Goal: Transaction & Acquisition: Purchase product/service

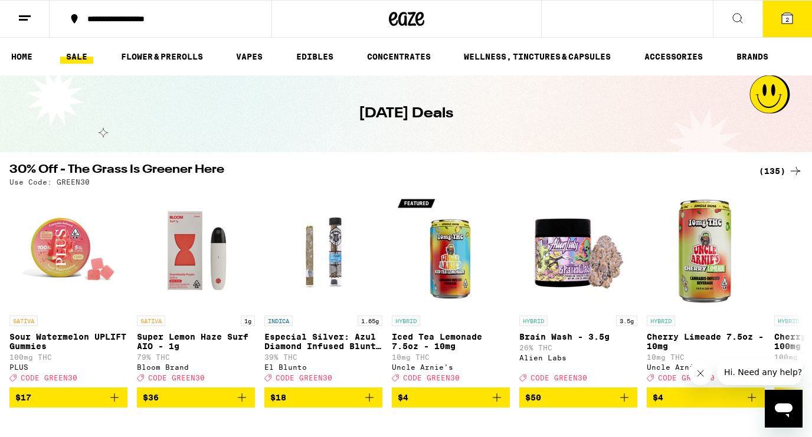
click at [779, 169] on div "(135)" at bounding box center [781, 171] width 44 height 14
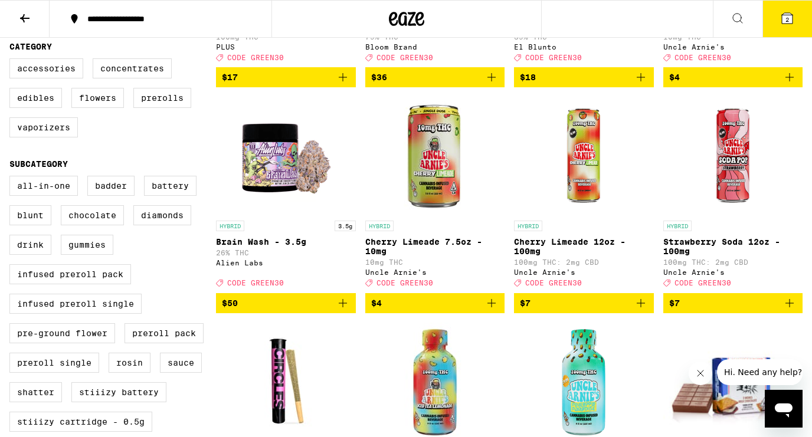
scroll to position [300, 0]
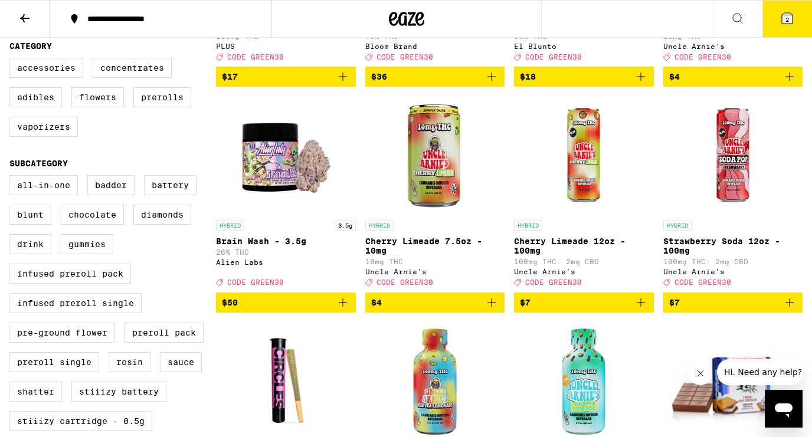
click at [107, 105] on label "Flowers" at bounding box center [97, 97] width 53 height 20
click at [12, 60] on input "Flowers" at bounding box center [12, 60] width 1 height 1
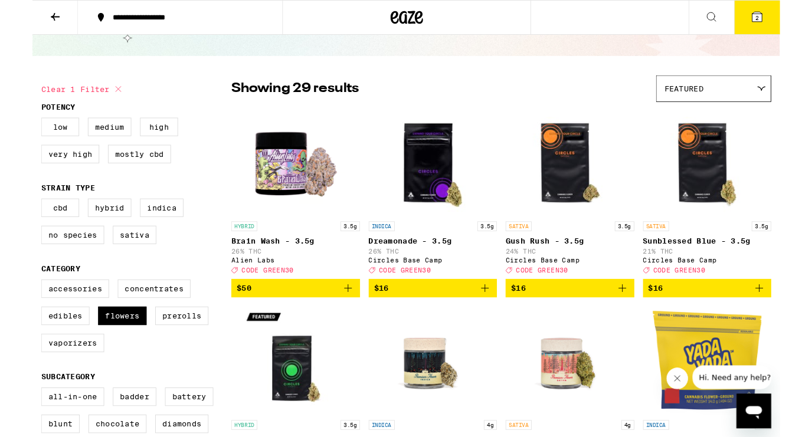
scroll to position [60, 0]
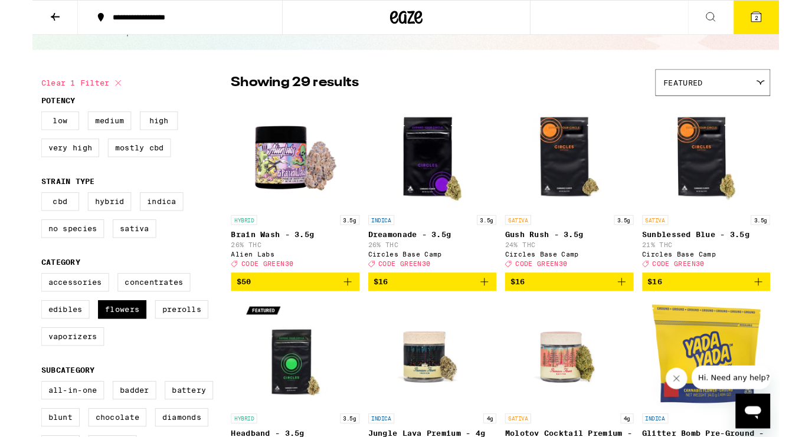
click at [102, 347] on label "Flowers" at bounding box center [97, 337] width 53 height 20
click at [12, 300] on input "Flowers" at bounding box center [12, 299] width 1 height 1
checkbox input "false"
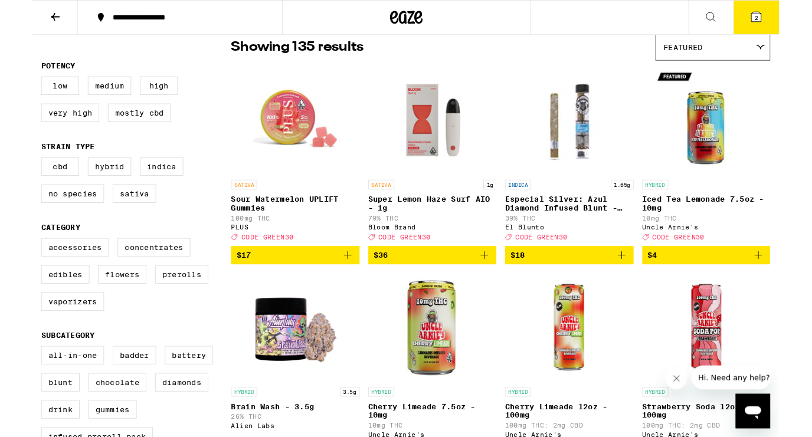
scroll to position [158, 0]
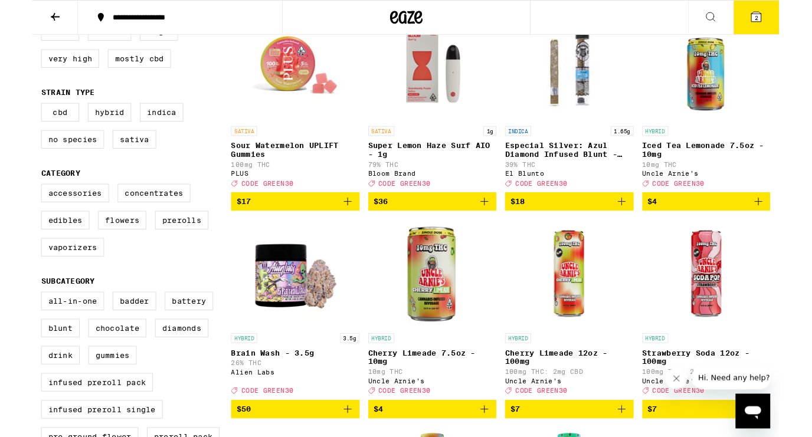
click at [41, 250] on label "Edibles" at bounding box center [35, 240] width 53 height 20
click at [12, 202] on input "Edibles" at bounding box center [12, 202] width 1 height 1
checkbox input "true"
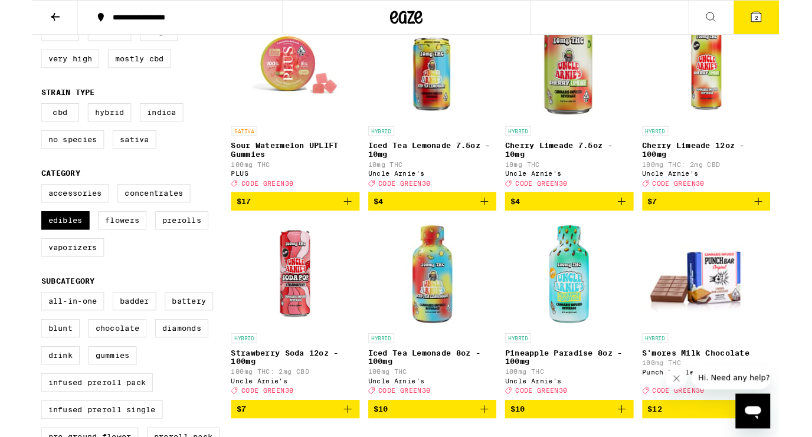
scroll to position [196, 0]
